Goal: Find specific page/section: Find specific page/section

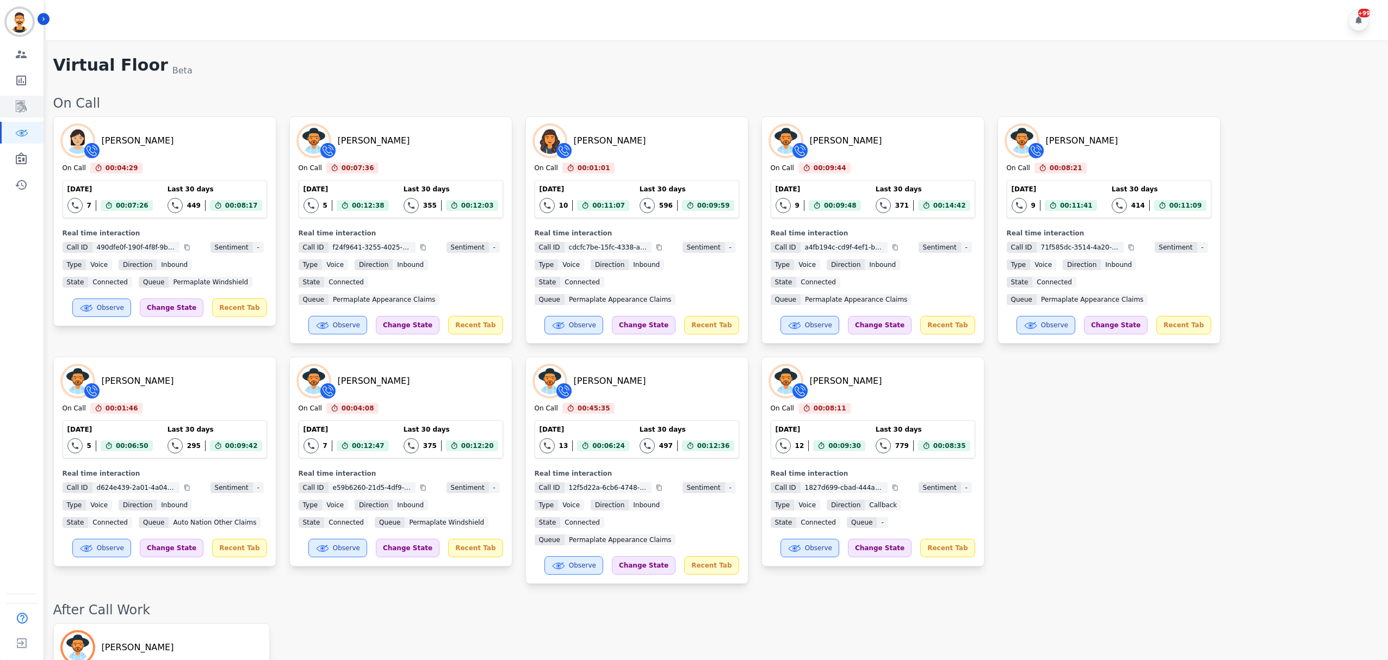
scroll to position [1701, 0]
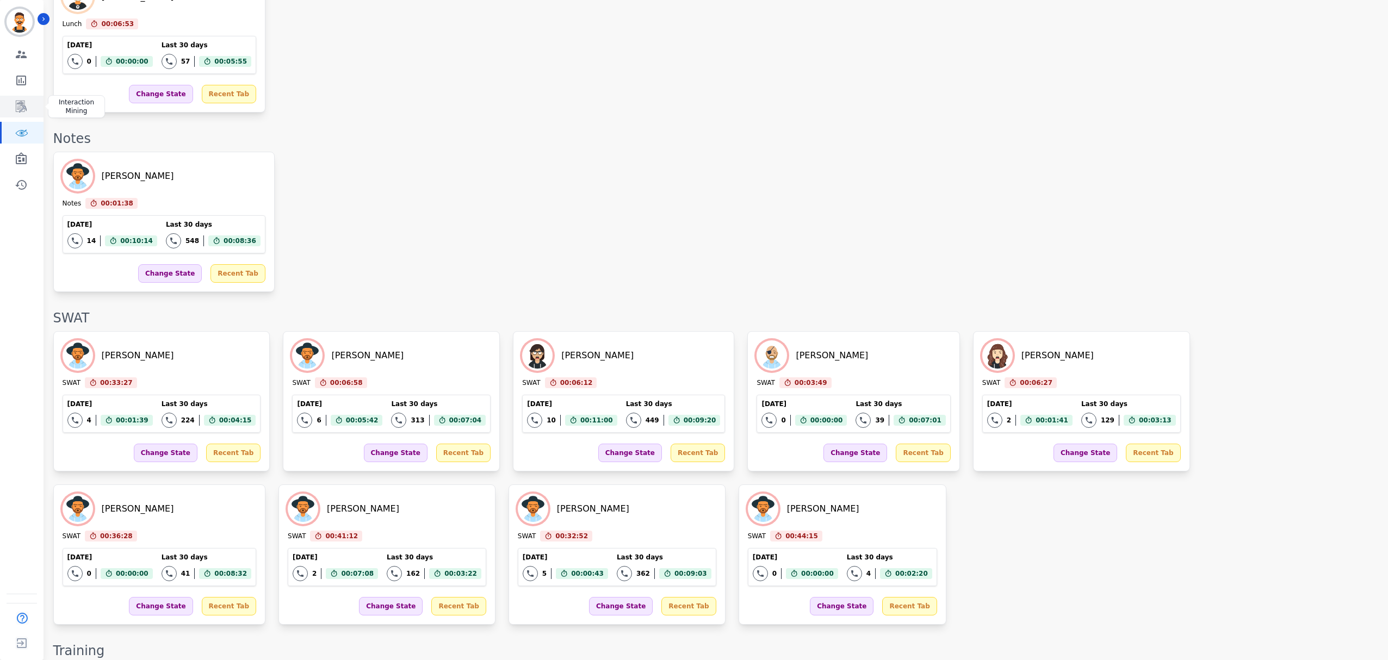
click at [29, 102] on link "Sidebar" at bounding box center [23, 107] width 42 height 22
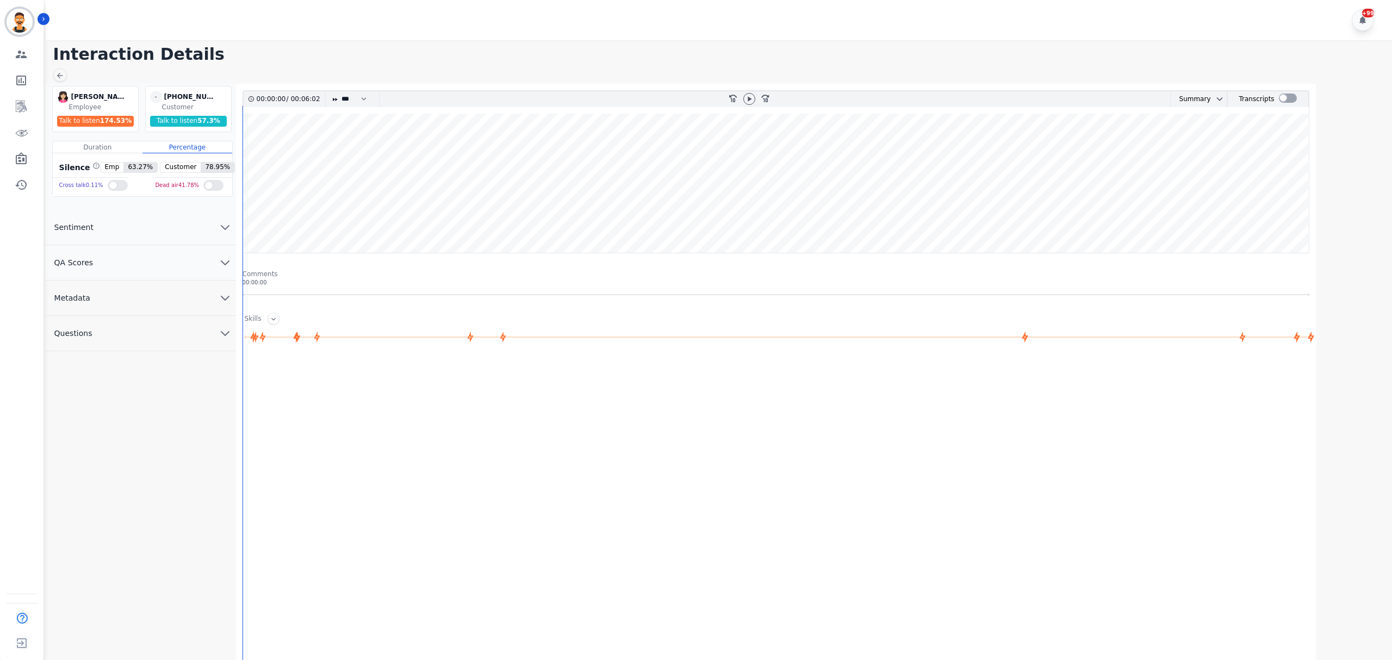
click at [188, 222] on button "Sentiment" at bounding box center [141, 227] width 190 height 35
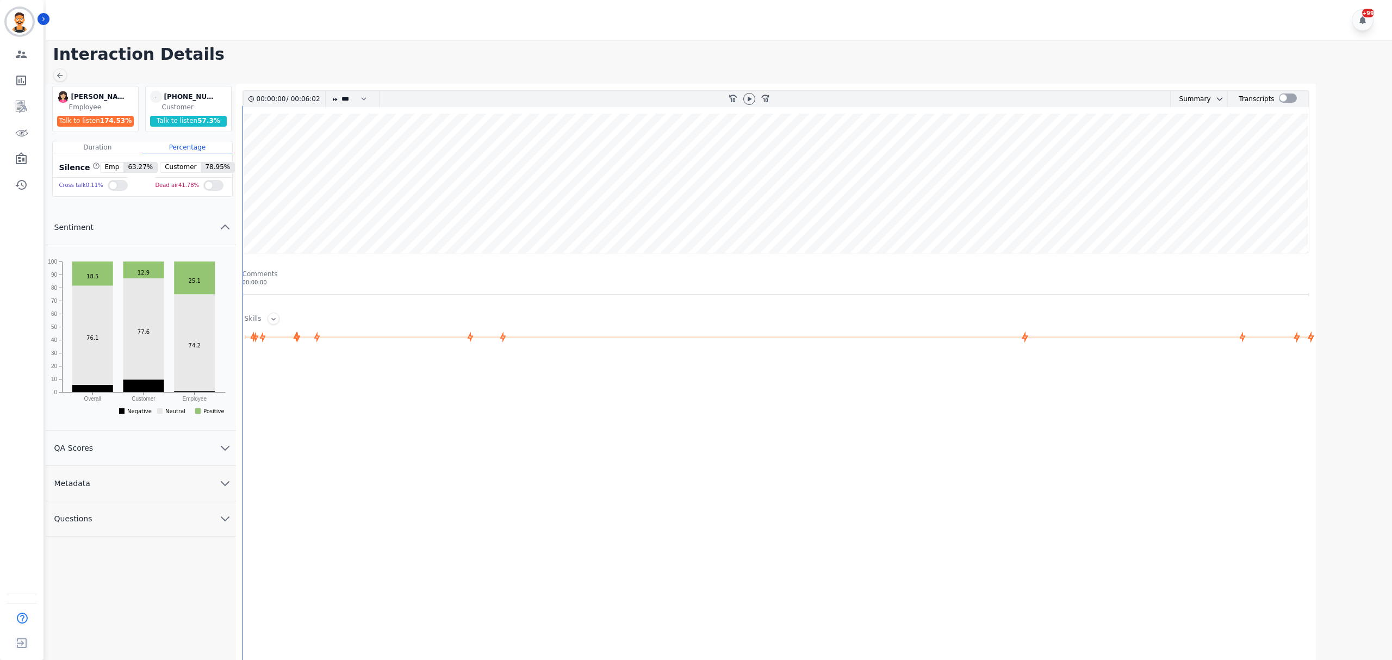
click at [175, 229] on button "Sentiment" at bounding box center [141, 227] width 190 height 35
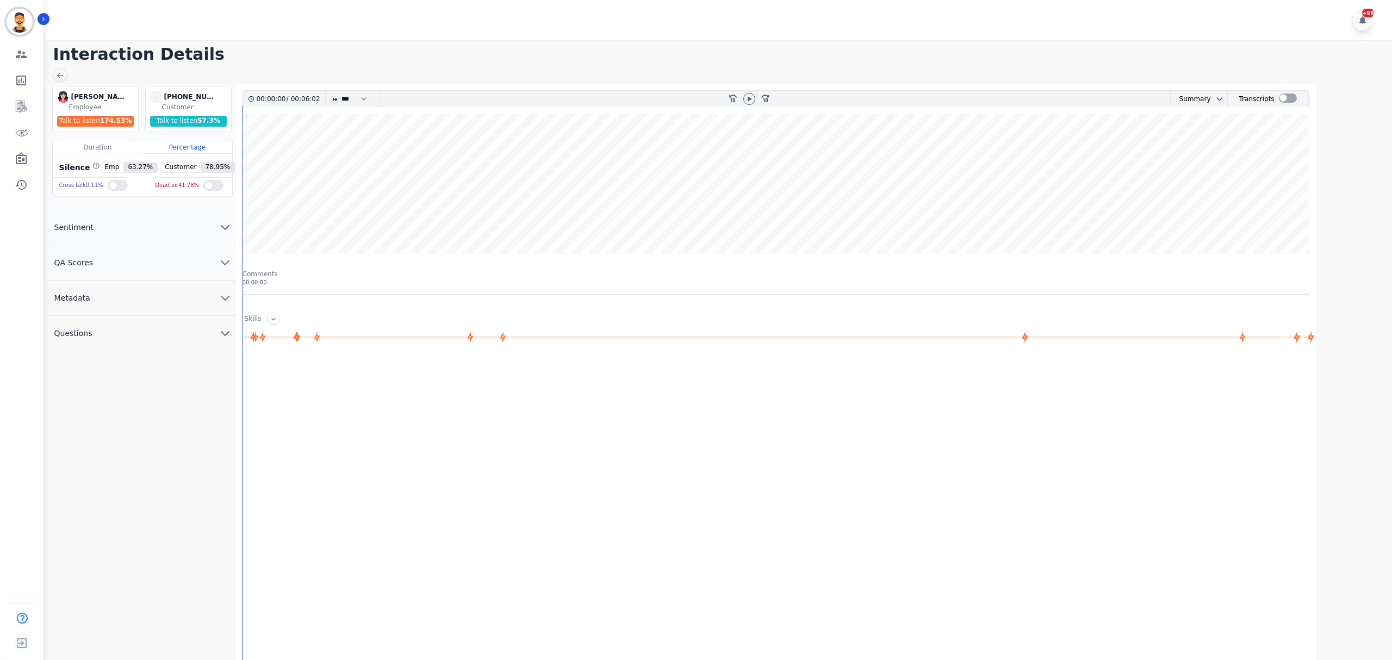
click at [175, 229] on button "Sentiment" at bounding box center [141, 227] width 190 height 35
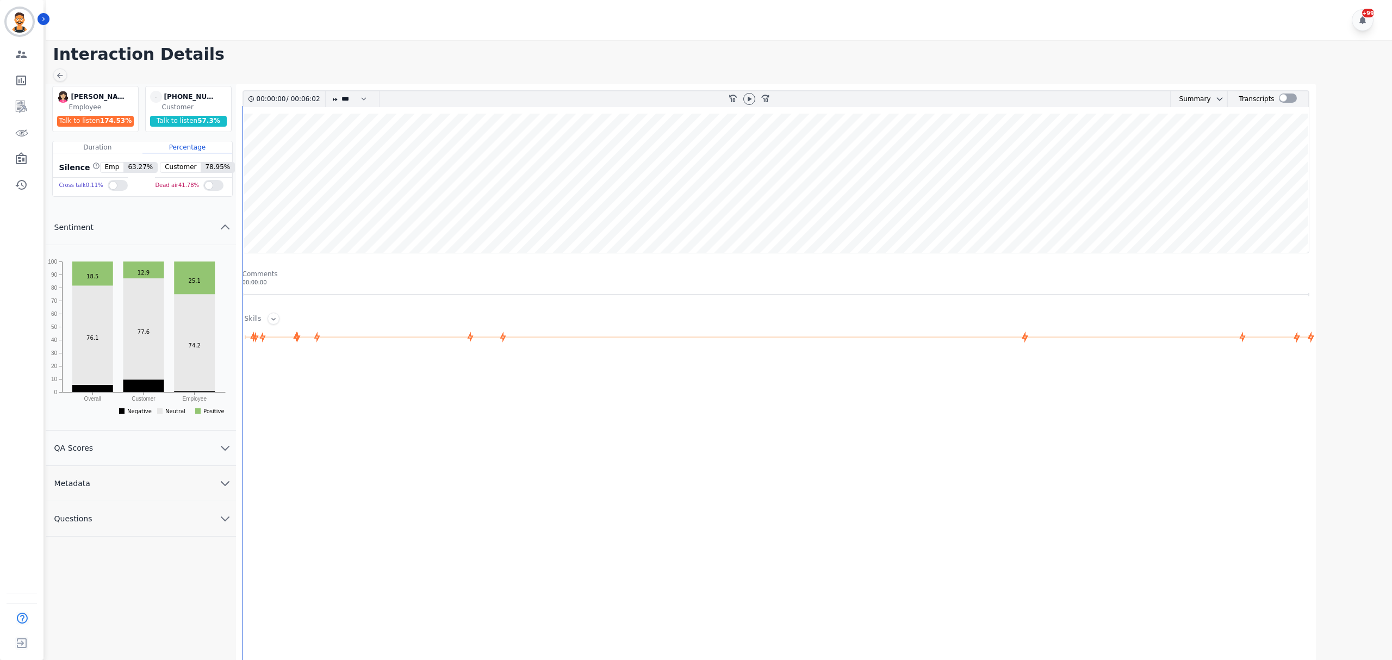
click at [176, 238] on button "Sentiment" at bounding box center [141, 227] width 190 height 35
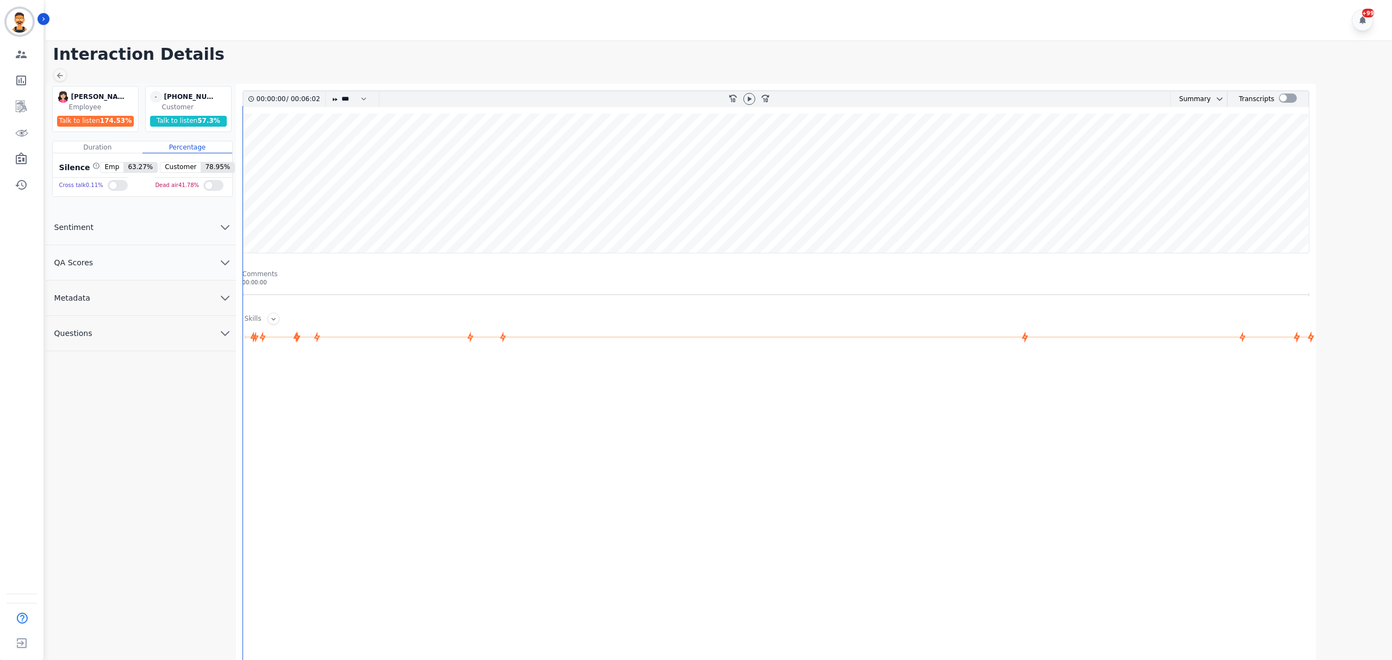
click at [142, 276] on button "QA Scores" at bounding box center [141, 262] width 190 height 35
click at [142, 274] on button "QA Scores" at bounding box center [141, 262] width 190 height 35
click at [141, 335] on button "Questions" at bounding box center [141, 333] width 190 height 35
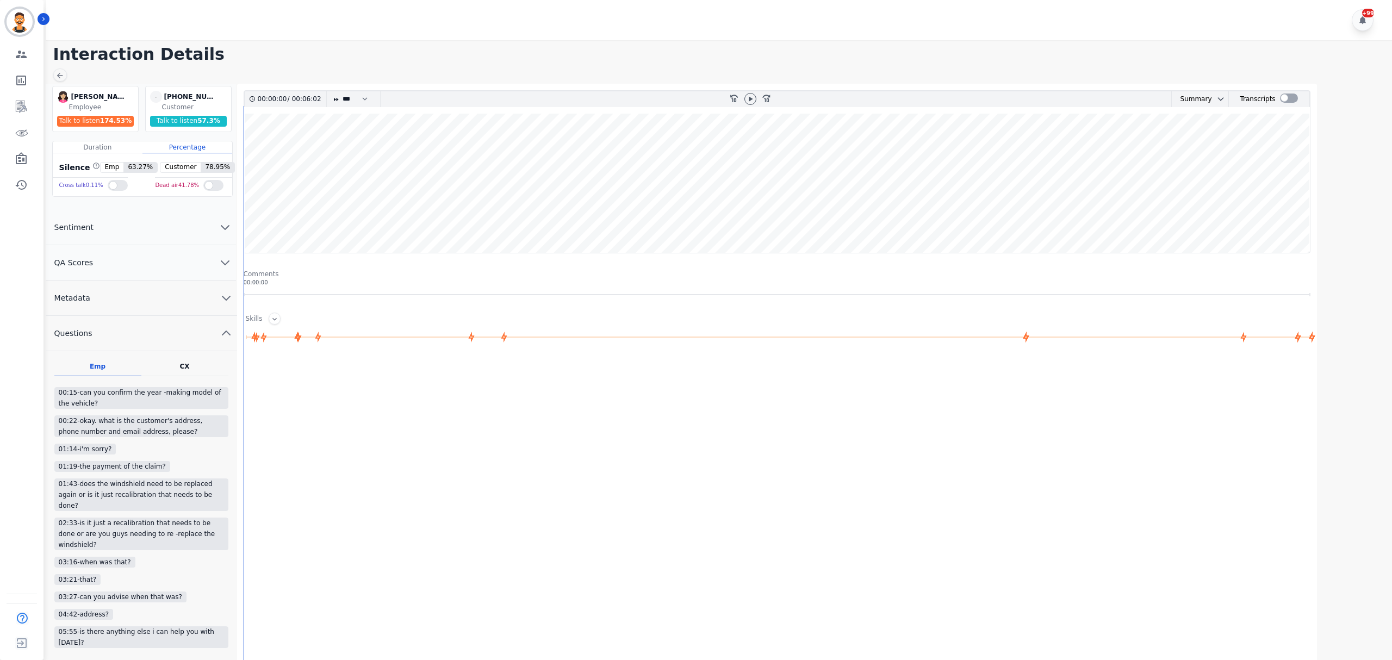
click at [149, 301] on button "Metadata" at bounding box center [141, 298] width 191 height 35
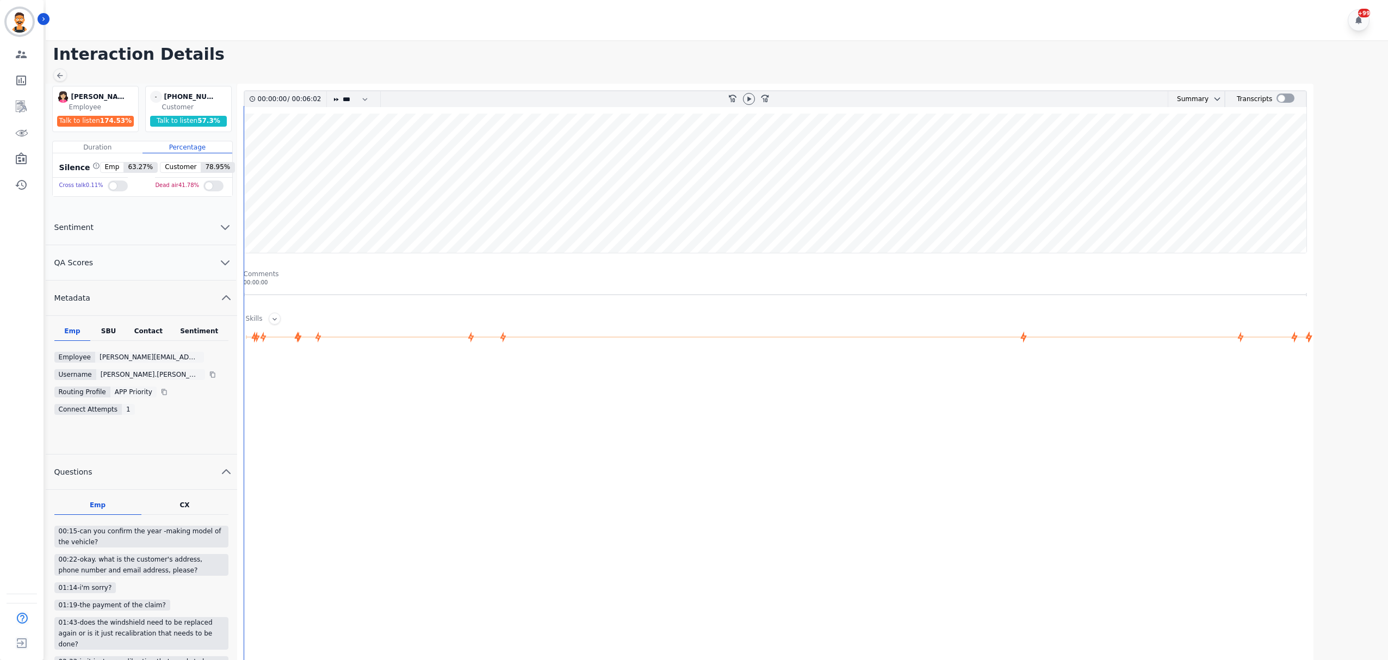
click at [149, 301] on button "Metadata" at bounding box center [141, 298] width 191 height 35
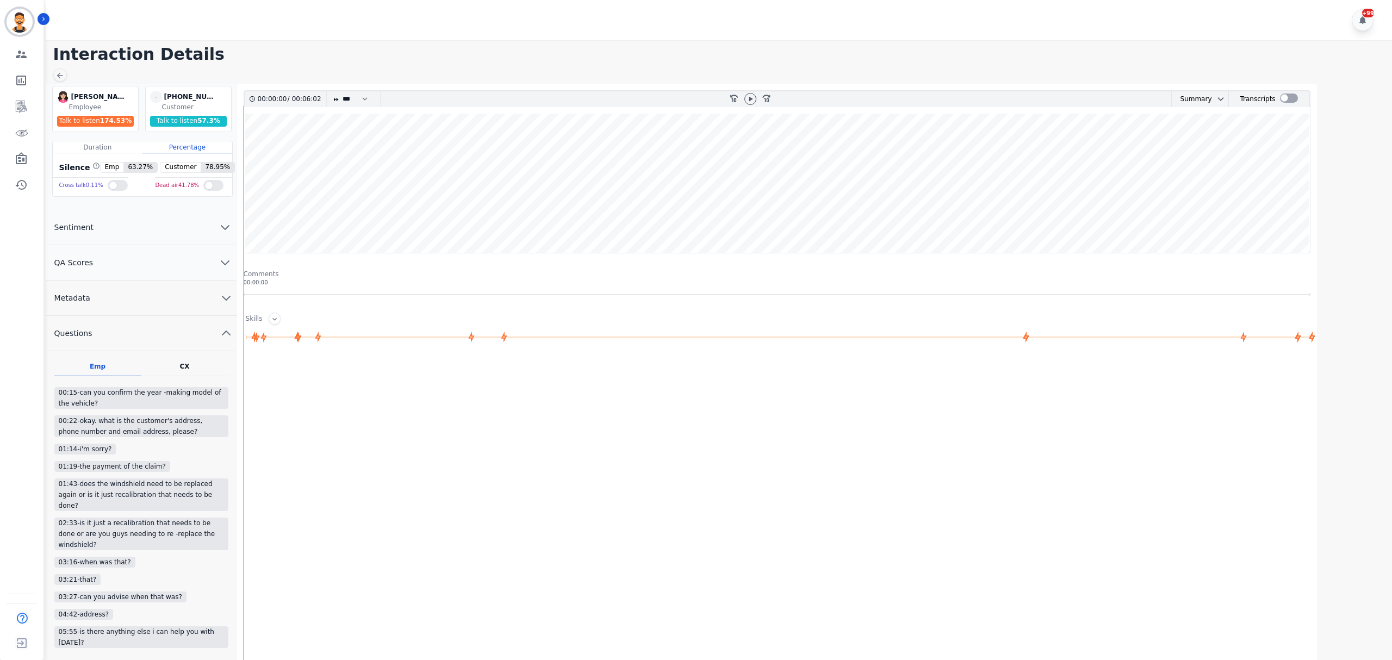
click at [158, 329] on button "Questions" at bounding box center [141, 333] width 191 height 35
